Goal: Navigation & Orientation: Find specific page/section

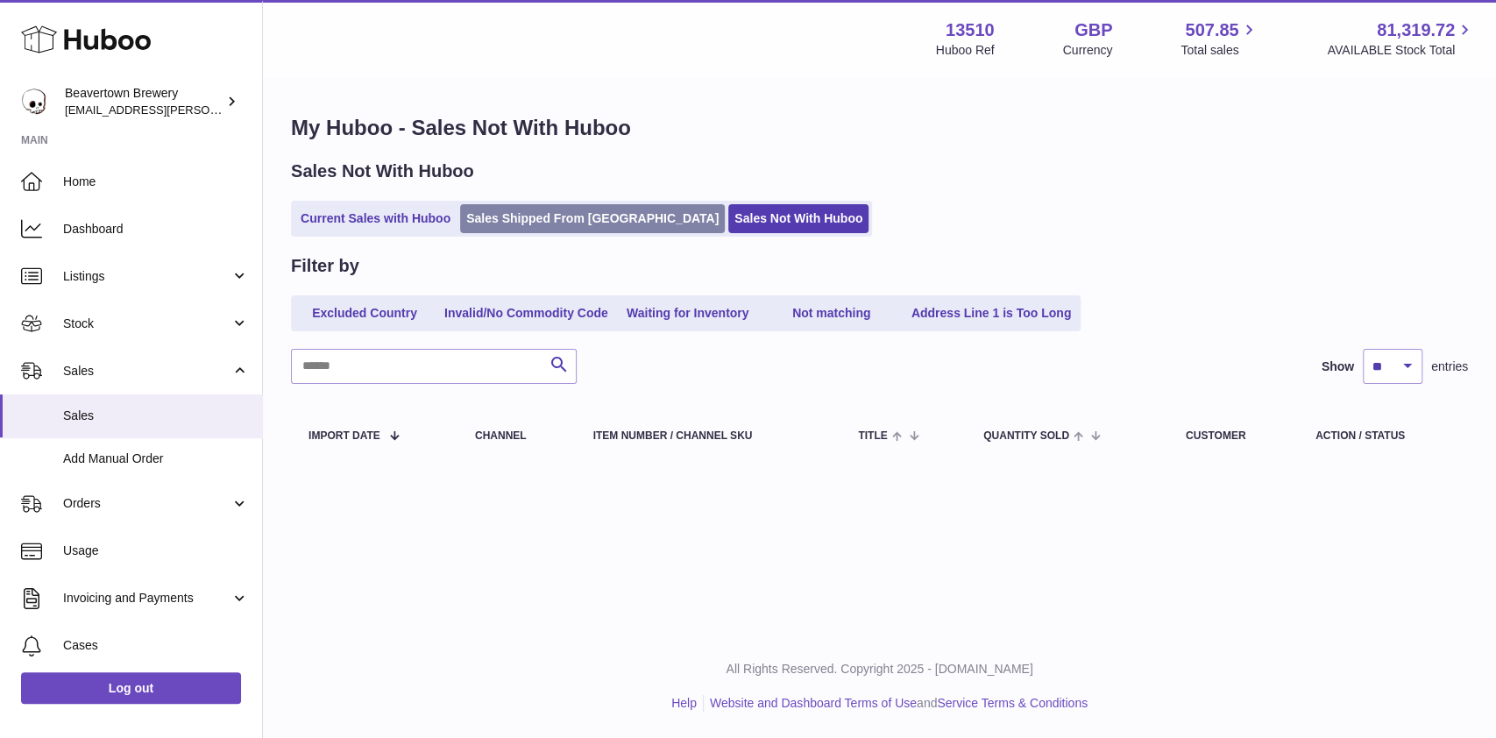
click at [572, 209] on link "Sales Shipped From [GEOGRAPHIC_DATA]" at bounding box center [592, 218] width 265 height 29
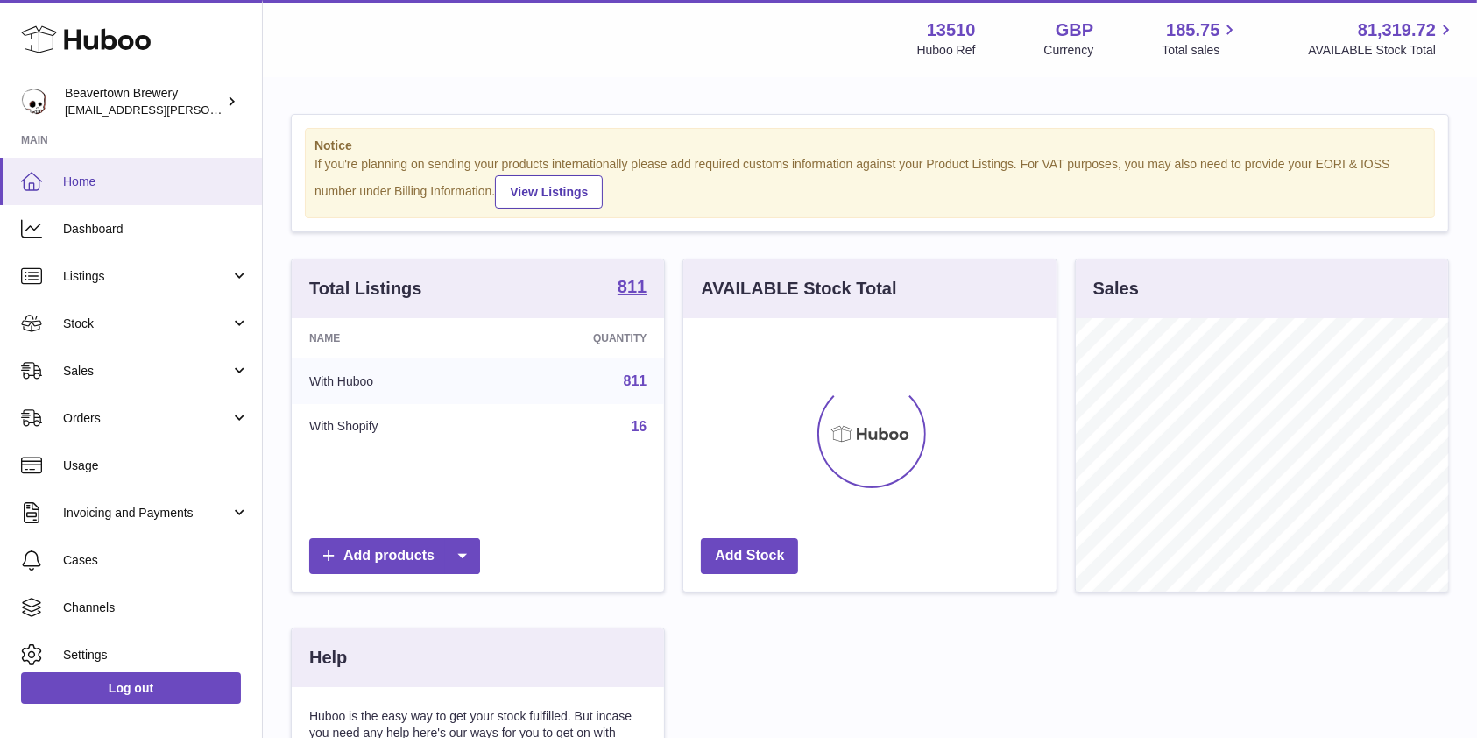
scroll to position [273, 372]
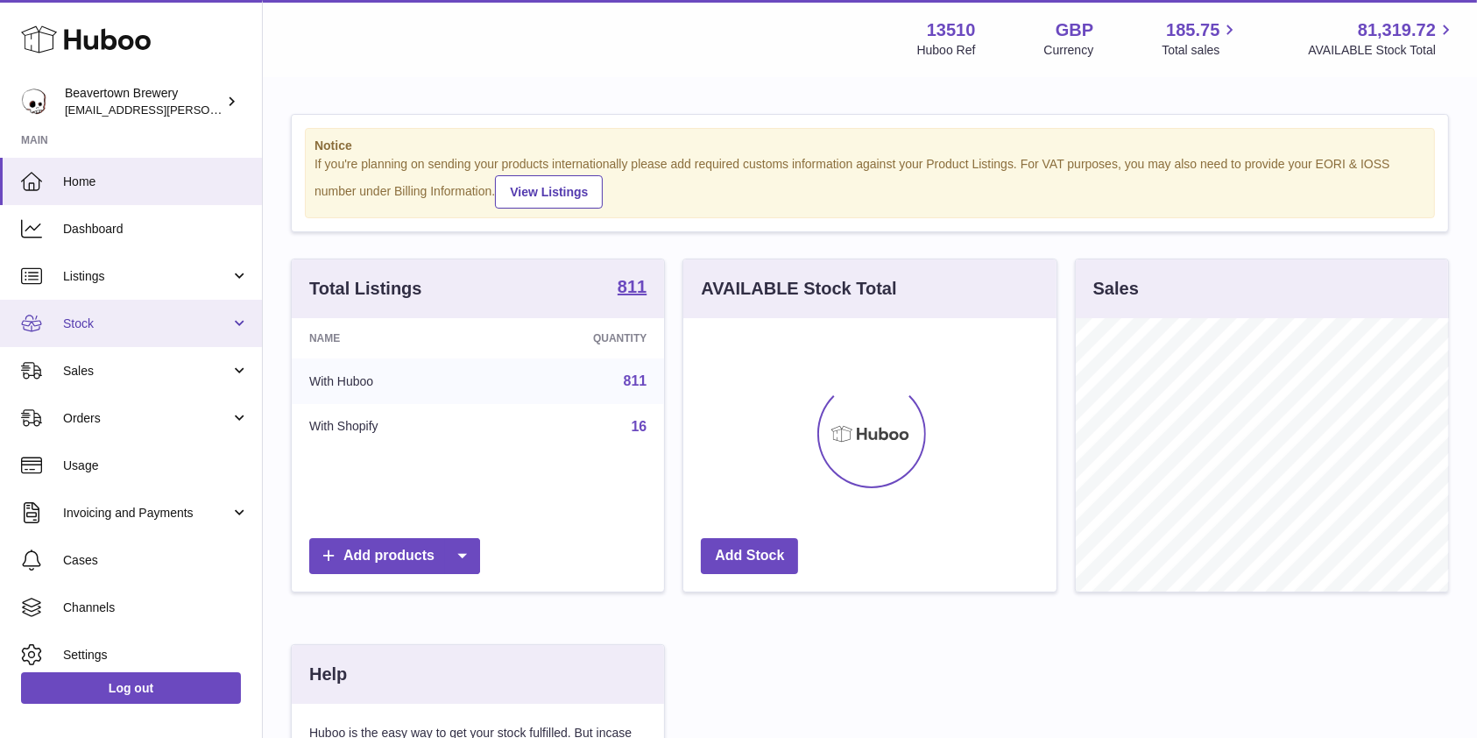
click at [121, 336] on link "Stock" at bounding box center [131, 323] width 262 height 47
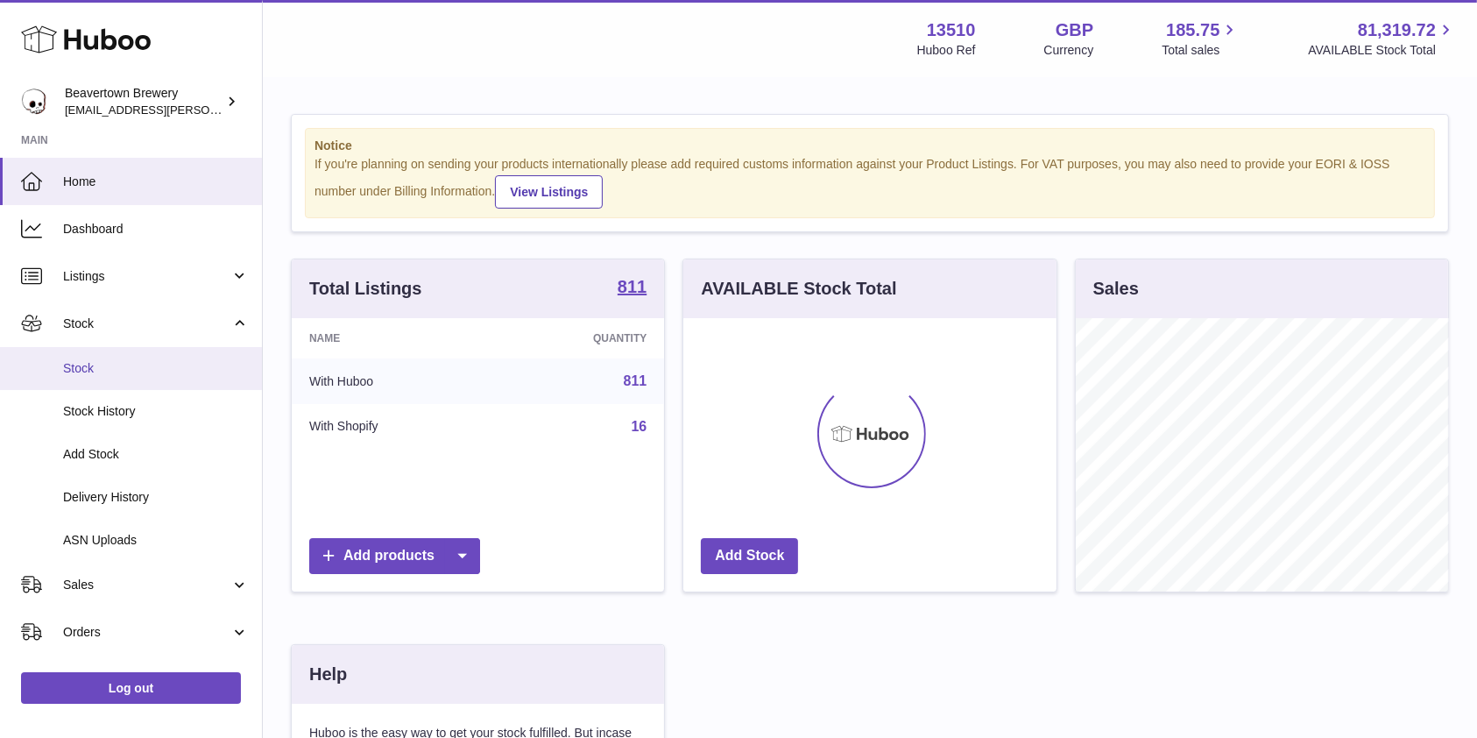
click at [127, 380] on link "Stock" at bounding box center [131, 368] width 262 height 43
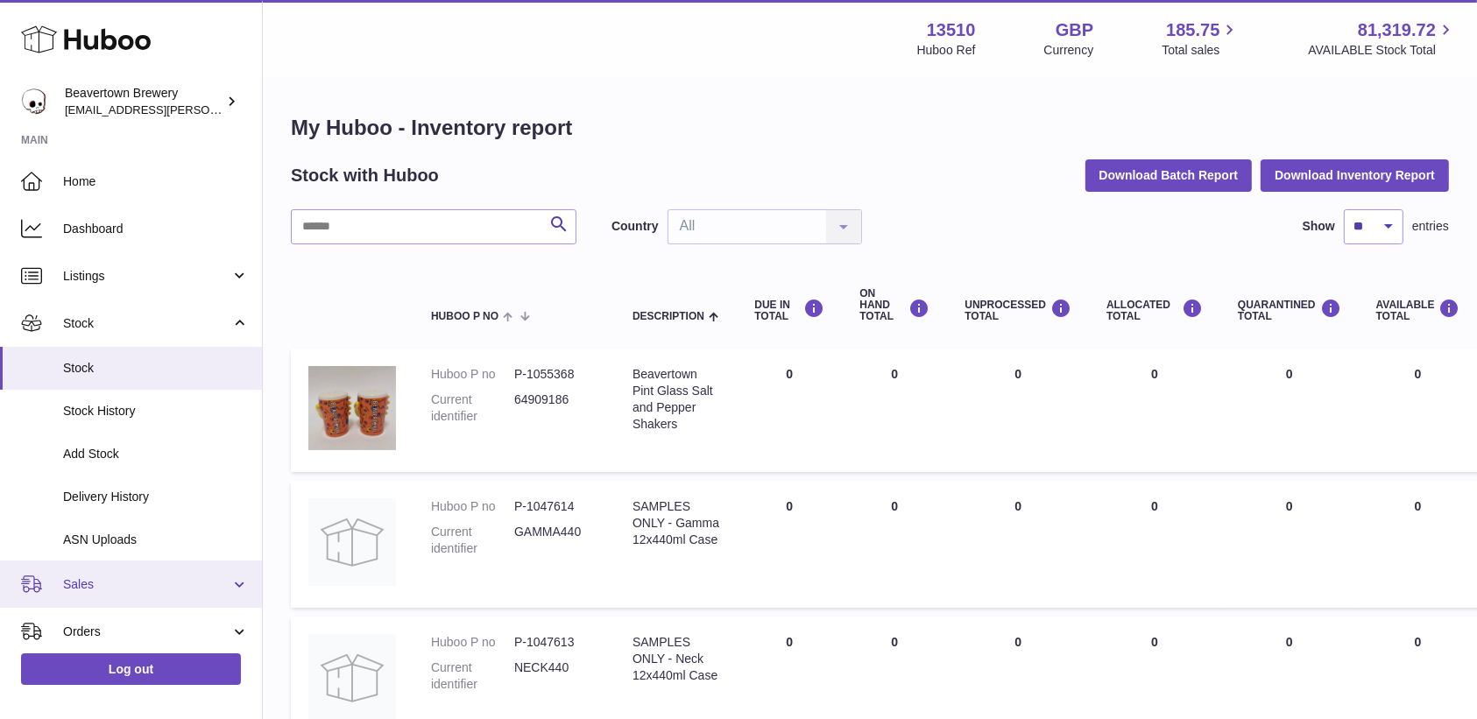
click at [112, 580] on span "Sales" at bounding box center [146, 584] width 167 height 17
click at [112, 612] on link "Sales" at bounding box center [131, 629] width 262 height 43
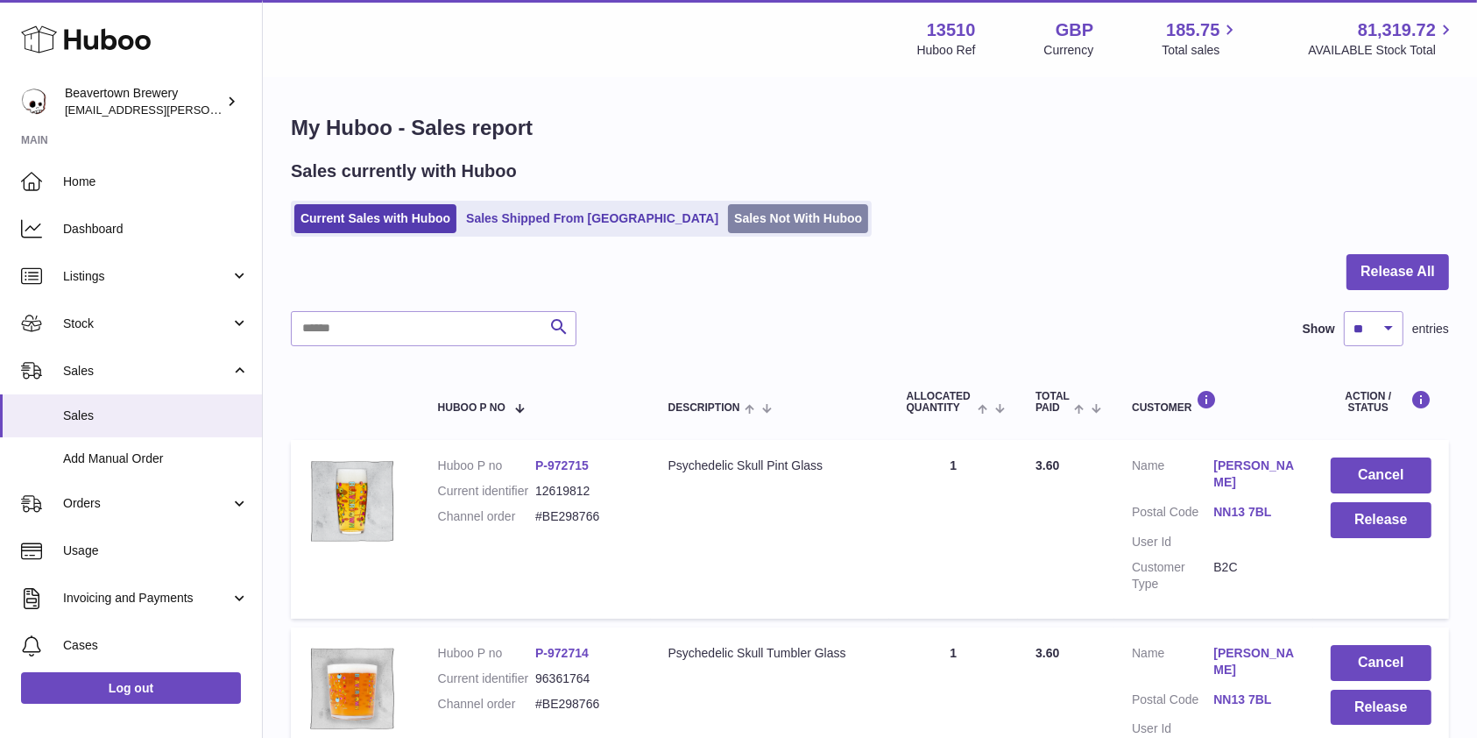
click at [728, 225] on link "Sales Not With Huboo" at bounding box center [798, 218] width 140 height 29
